Goal: Find specific page/section: Find specific page/section

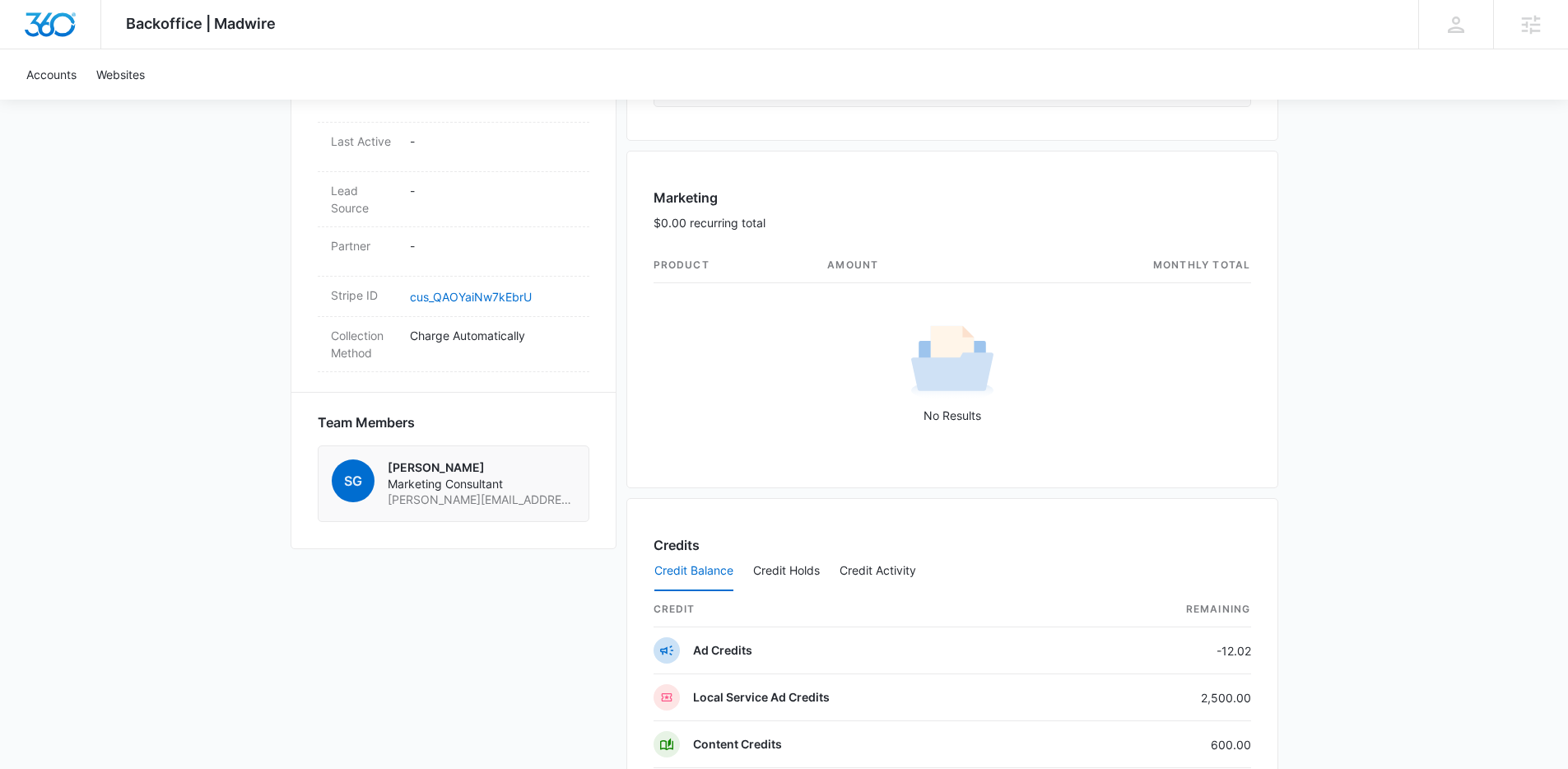
scroll to position [1290, 0]
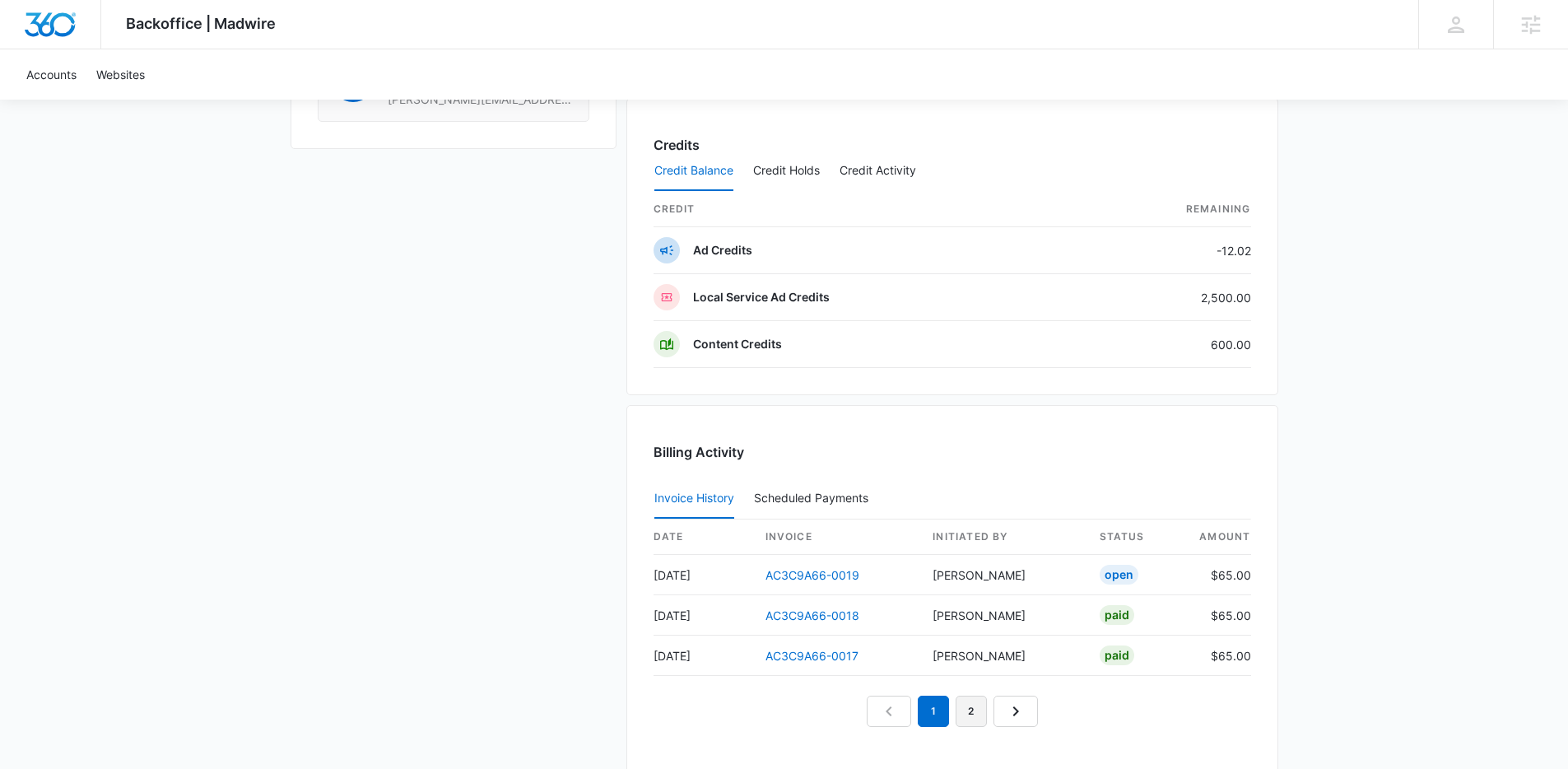
click at [966, 720] on link "2" at bounding box center [971, 712] width 32 height 32
click at [966, 720] on em "2" at bounding box center [952, 712] width 32 height 32
click at [986, 714] on link "3" at bounding box center [990, 712] width 32 height 32
click at [986, 714] on nav "1 2 3 4" at bounding box center [952, 712] width 247 height 32
click at [1017, 718] on link "4" at bounding box center [1009, 712] width 32 height 32
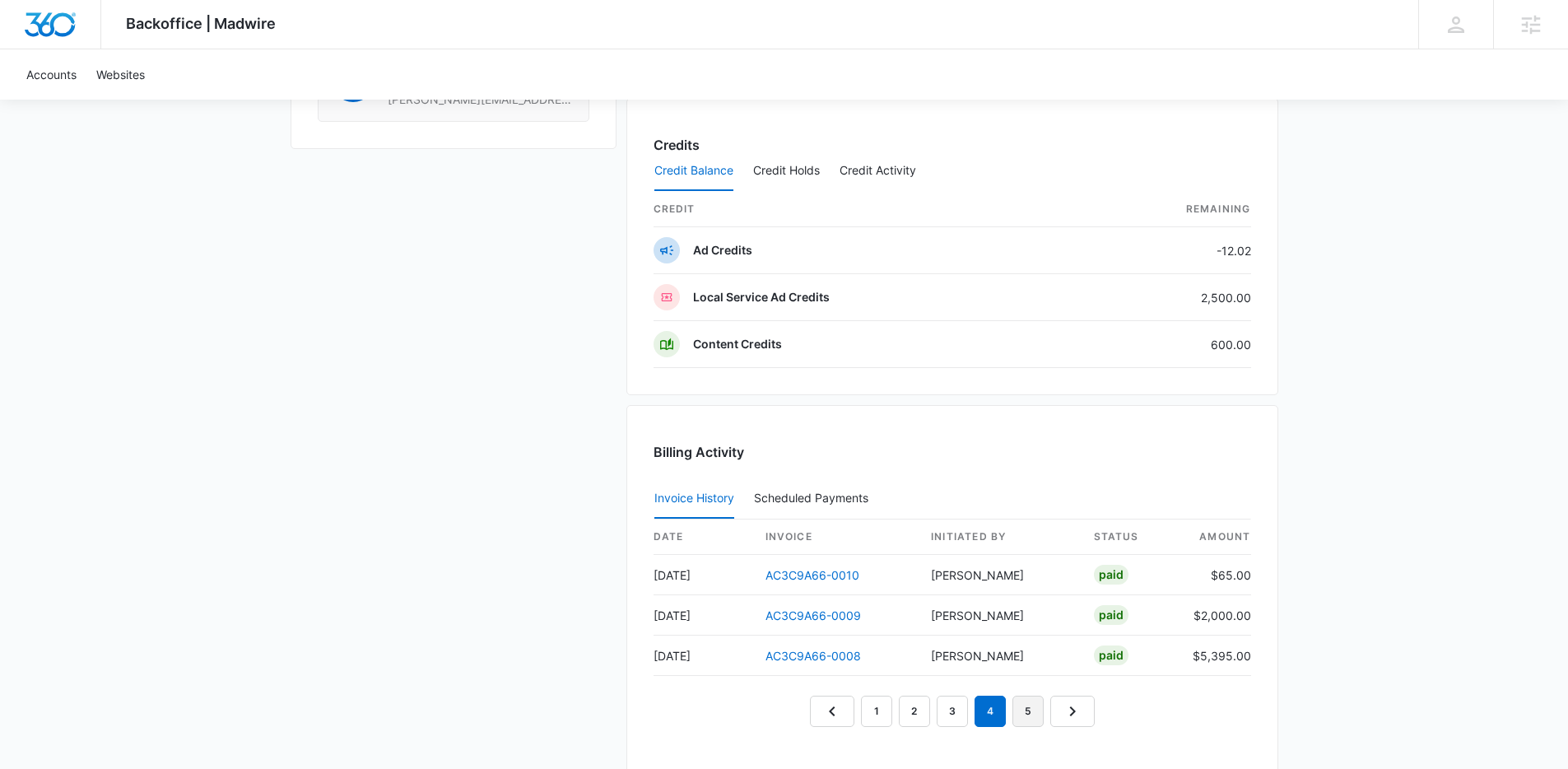
click at [1019, 706] on link "5" at bounding box center [1028, 712] width 32 height 32
click at [1052, 714] on link "6" at bounding box center [1048, 712] width 32 height 32
click at [1061, 703] on link "7" at bounding box center [1066, 712] width 32 height 32
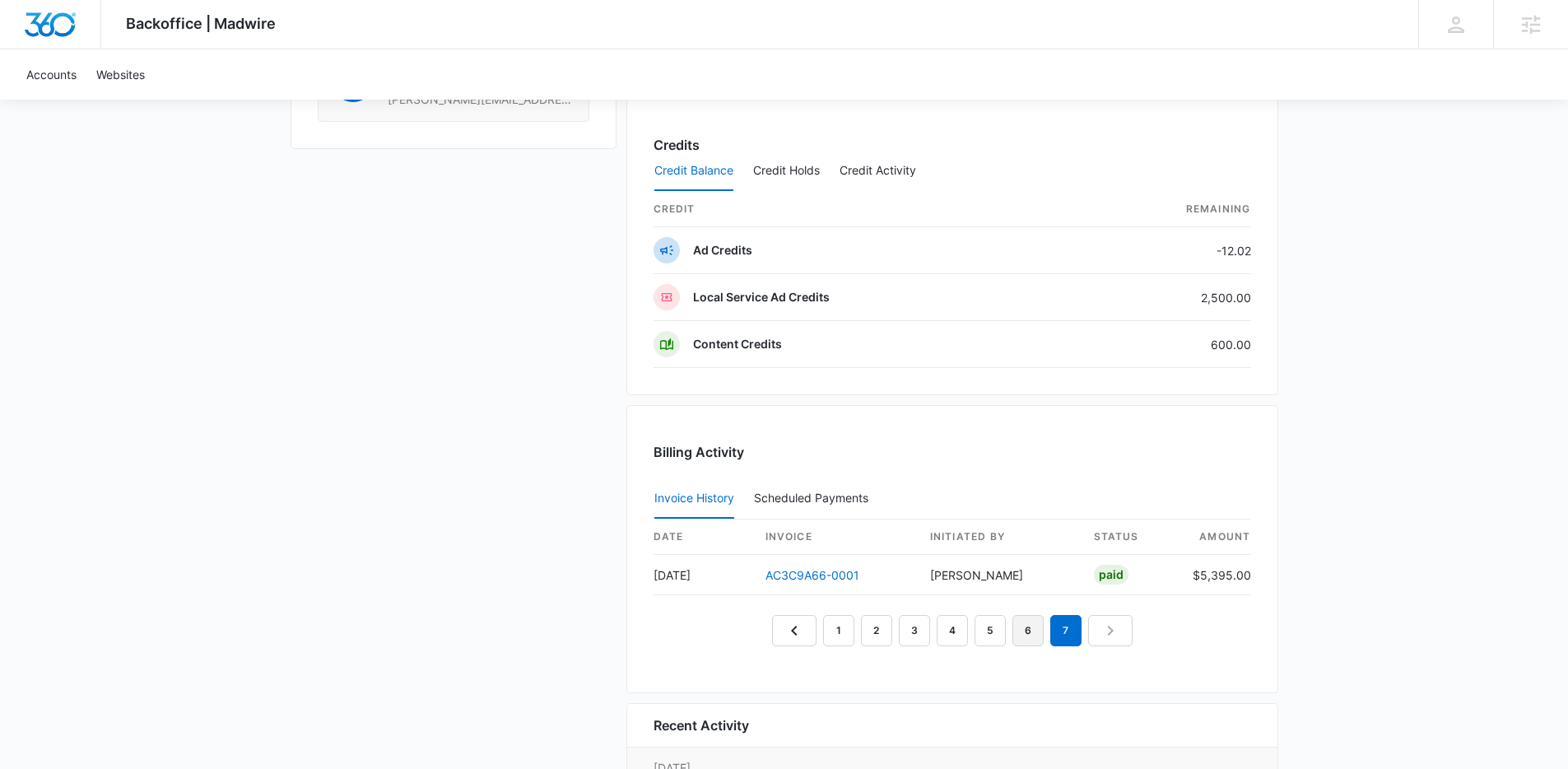
click at [1027, 643] on link "6" at bounding box center [1028, 630] width 32 height 32
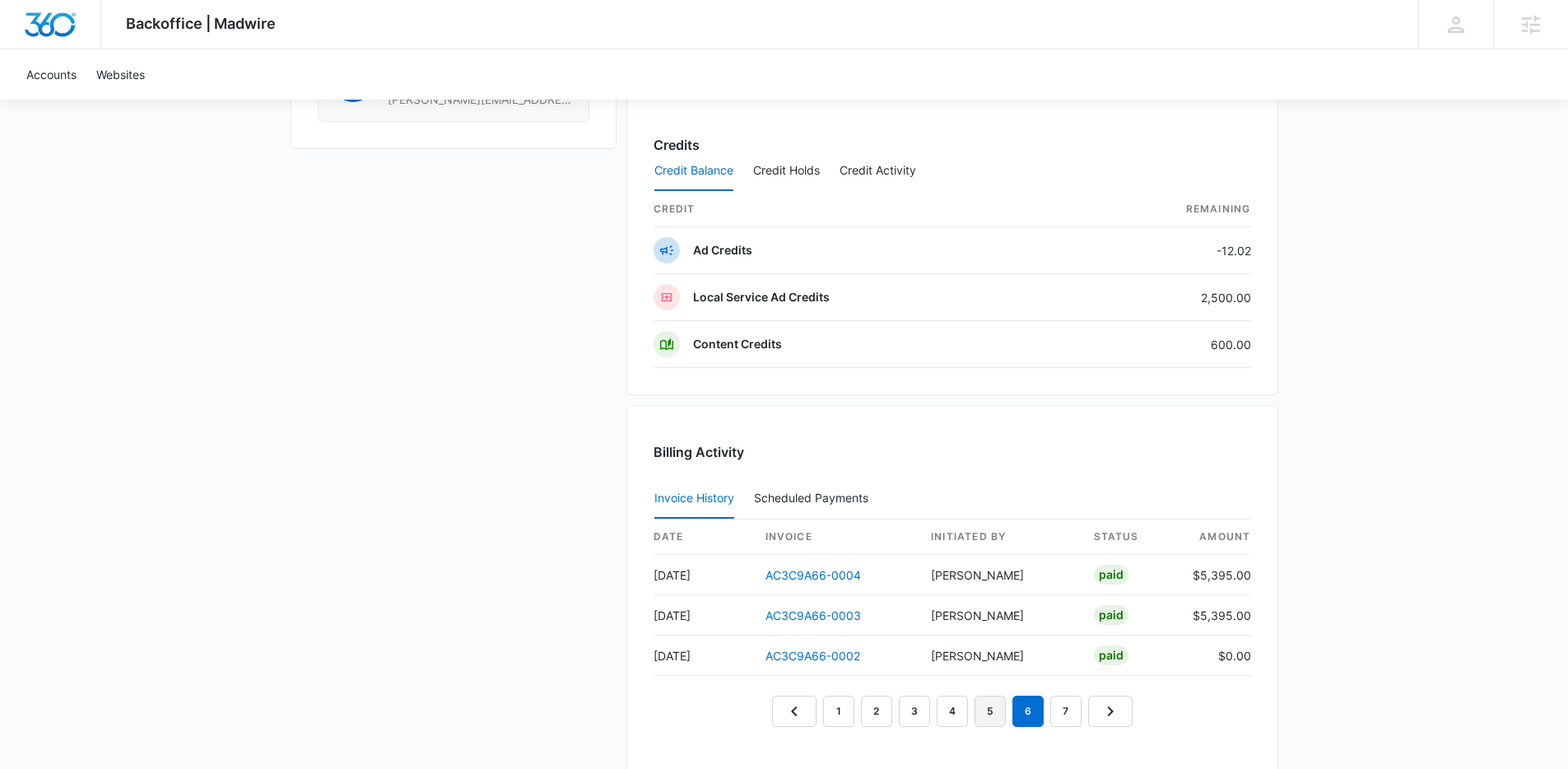
click at [992, 708] on link "5" at bounding box center [990, 712] width 32 height 32
click at [957, 715] on link "4" at bounding box center [952, 712] width 32 height 32
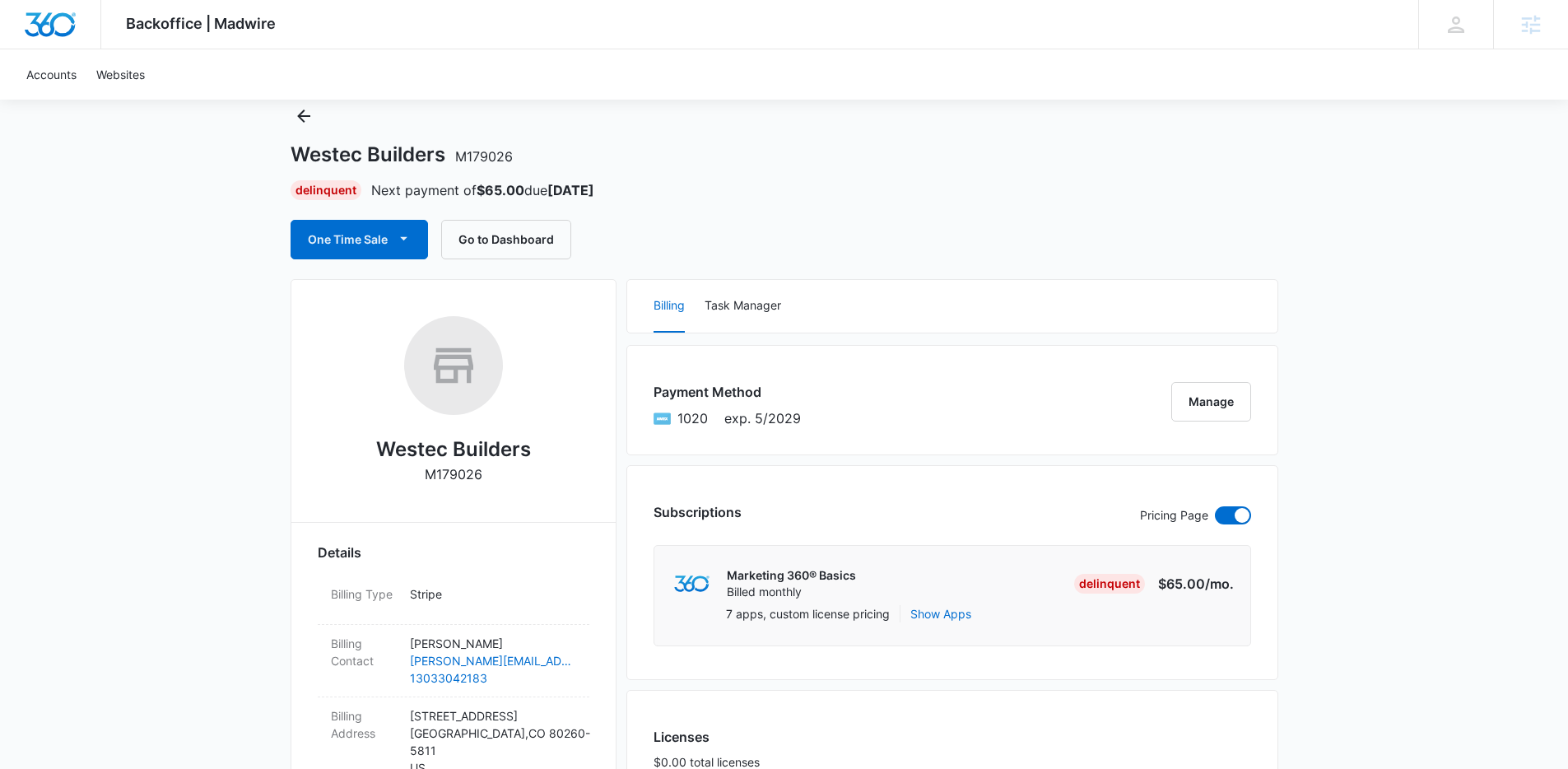
scroll to position [0, 0]
